Goal: Information Seeking & Learning: Check status

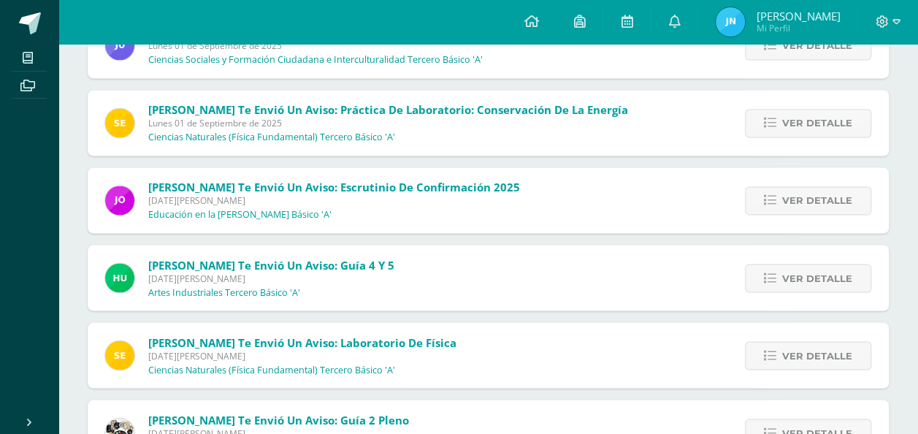
scroll to position [1145, 0]
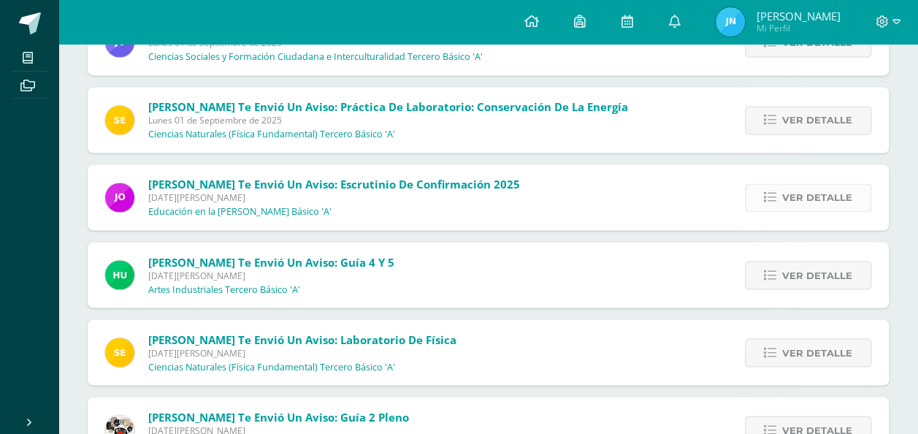
click at [752, 197] on link "Ver detalle" at bounding box center [808, 197] width 126 height 28
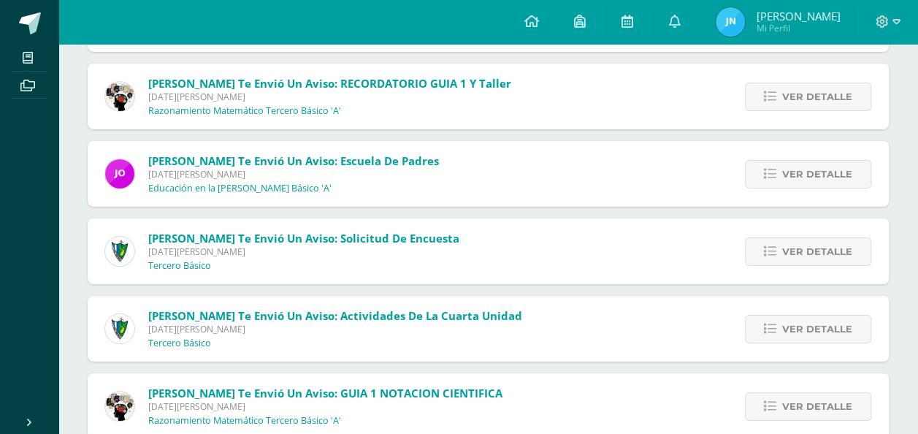
scroll to position [2554, 0]
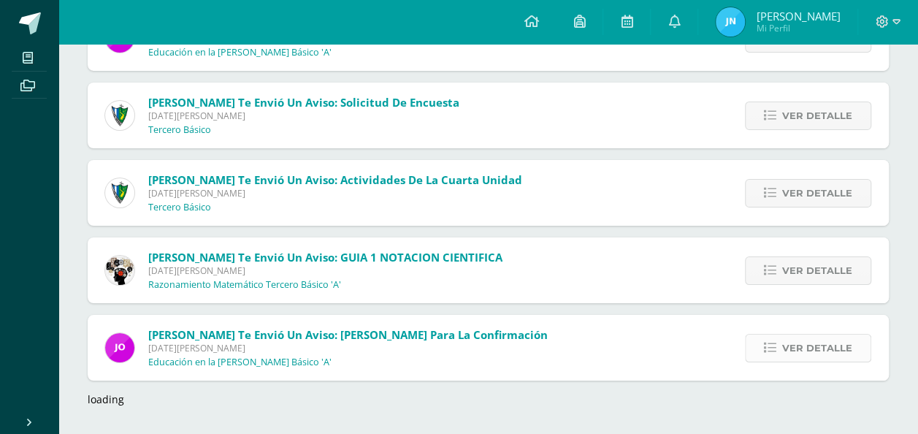
click at [818, 338] on span "Ver detalle" at bounding box center [817, 348] width 70 height 27
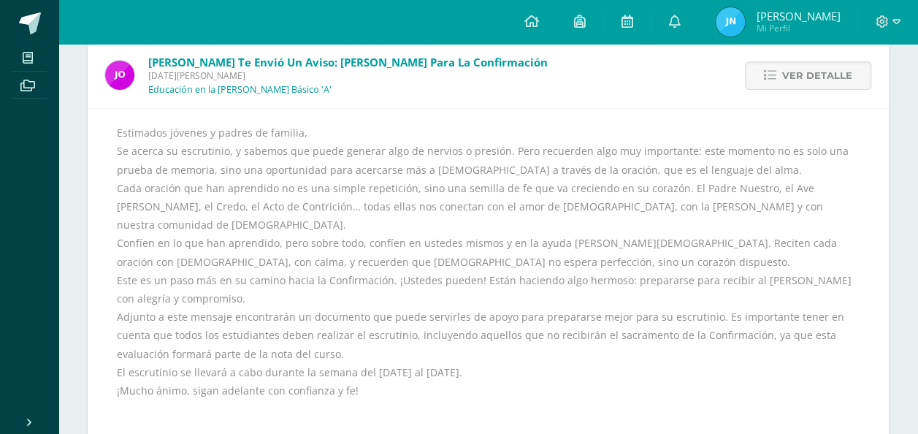
scroll to position [2503, 0]
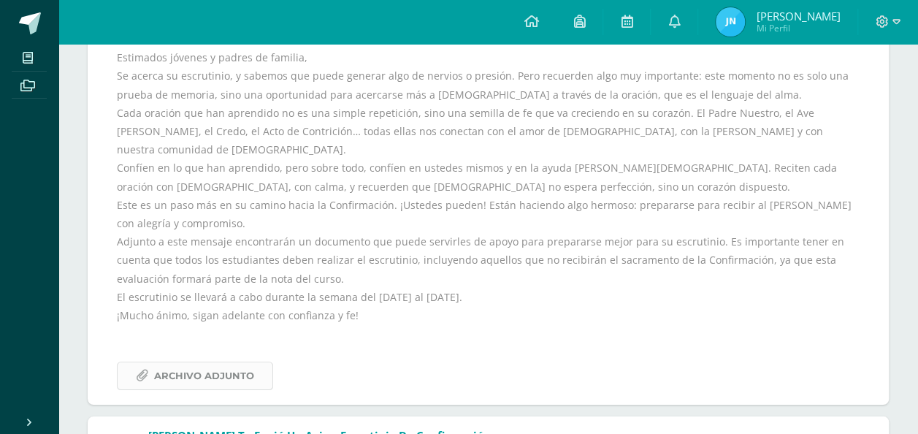
click at [238, 362] on span "Archivo Adjunto" at bounding box center [204, 375] width 100 height 27
click at [556, 8] on link at bounding box center [531, 22] width 50 height 44
click at [698, 27] on link at bounding box center [674, 22] width 47 height 44
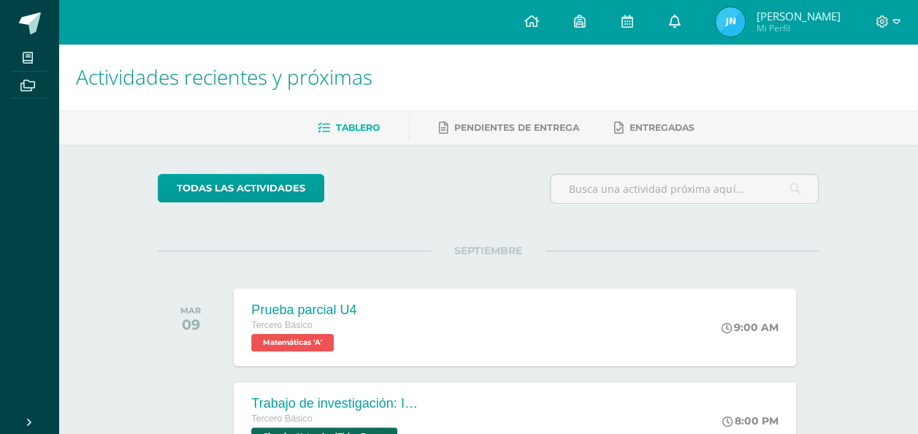
click at [698, 28] on link at bounding box center [674, 22] width 47 height 44
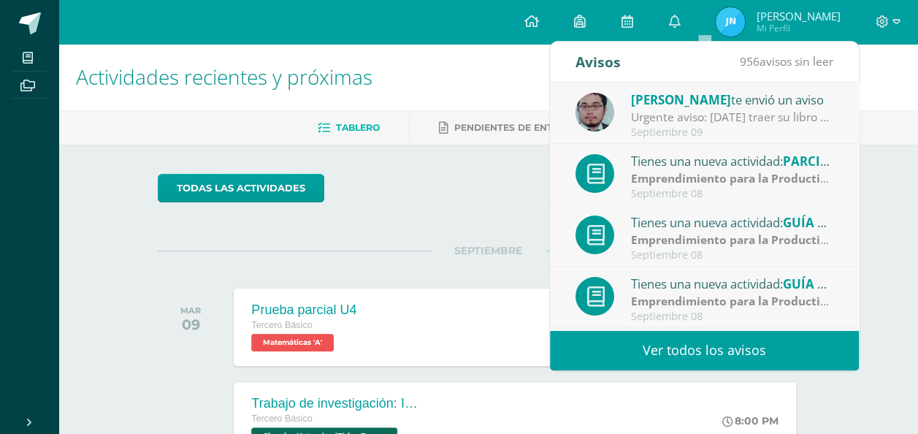
click at [678, 331] on link "Ver todos los avisos" at bounding box center [704, 350] width 309 height 40
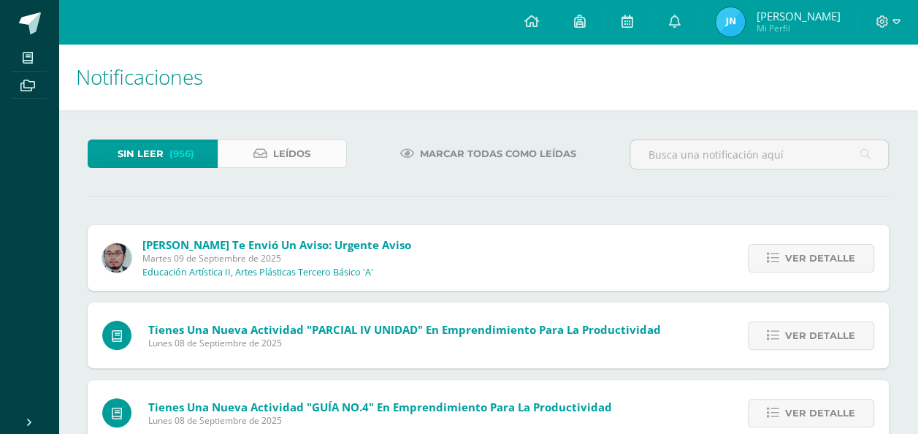
click at [278, 156] on span "Leídos" at bounding box center [291, 153] width 37 height 27
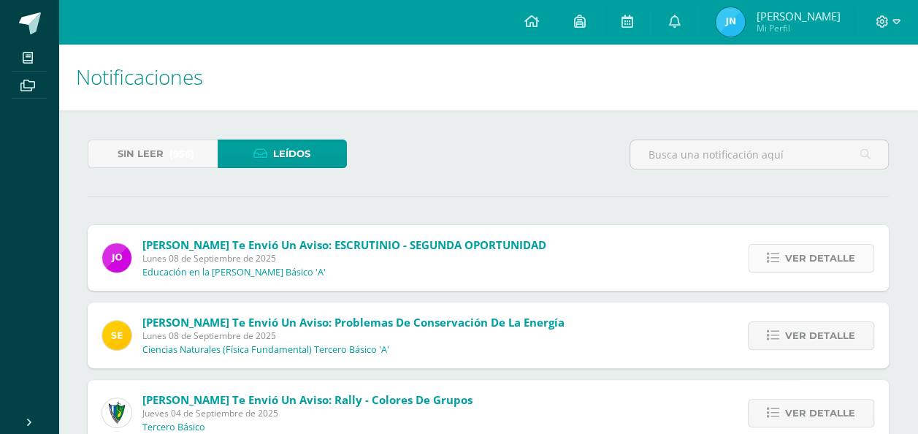
click at [770, 260] on icon at bounding box center [773, 258] width 12 height 12
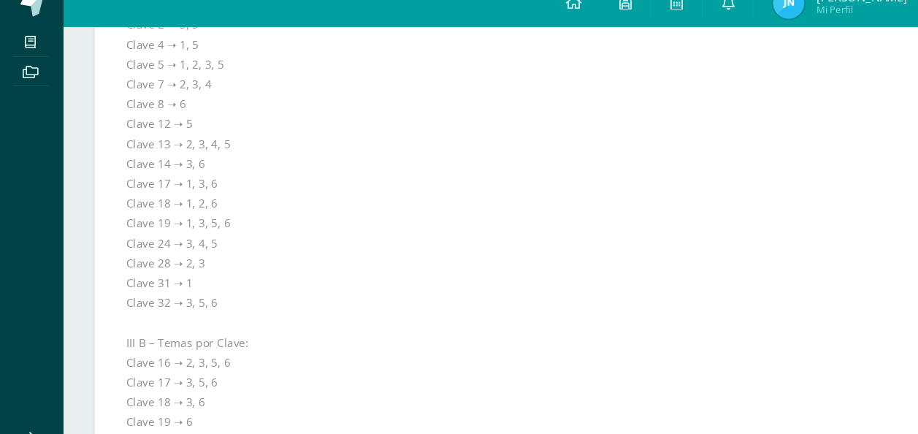
scroll to position [476, 0]
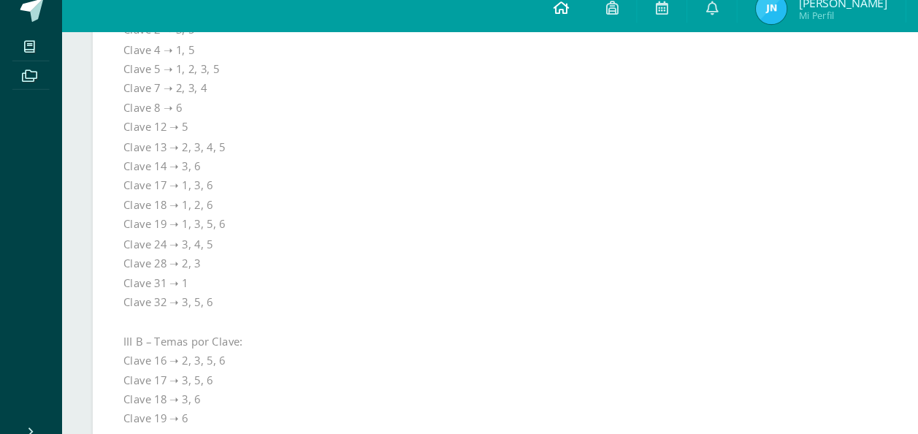
click at [556, 29] on link at bounding box center [531, 22] width 50 height 44
